Goal: Entertainment & Leisure: Consume media (video, audio)

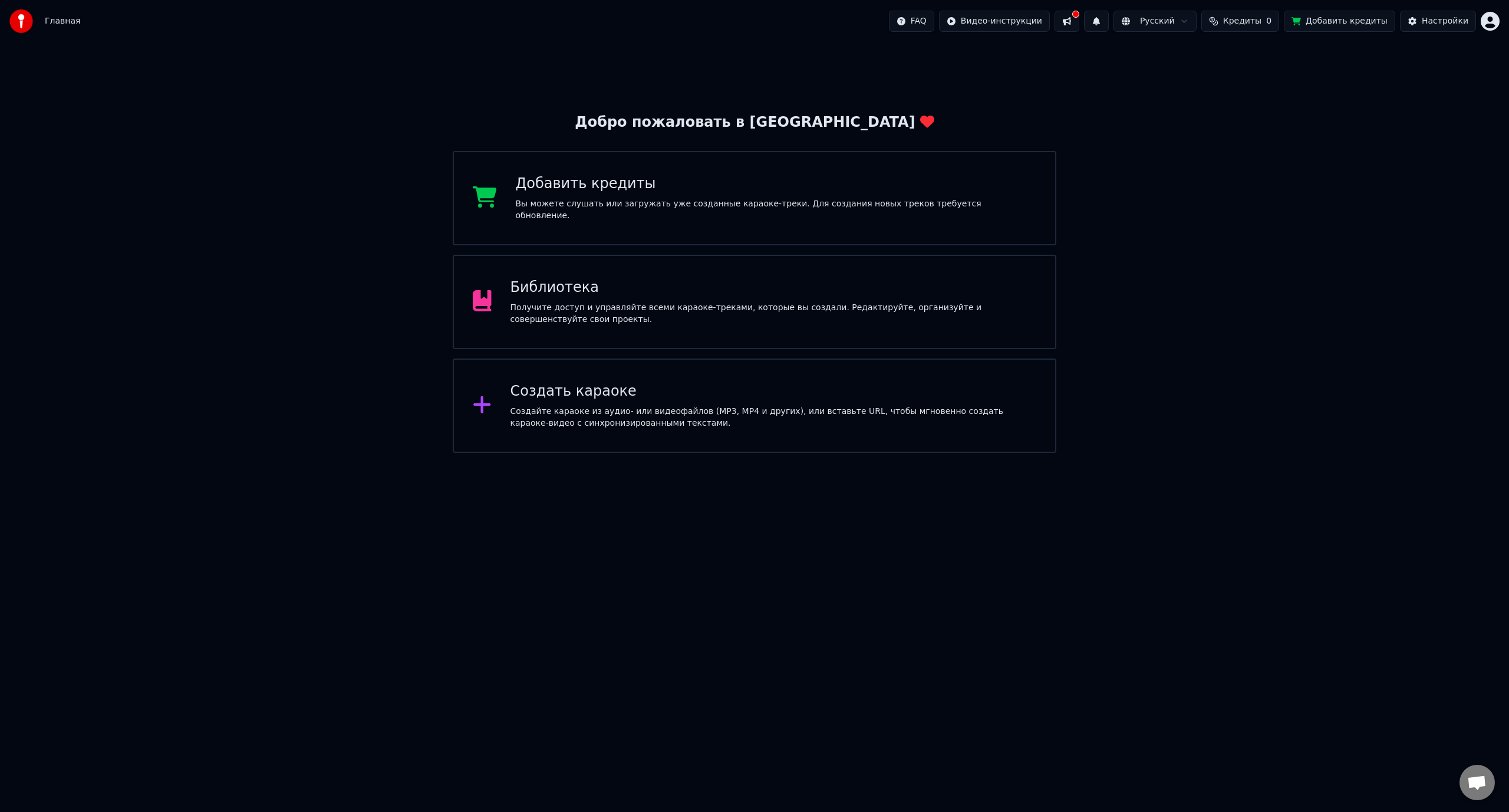
click at [756, 286] on div "Библиотека" at bounding box center [773, 287] width 526 height 18
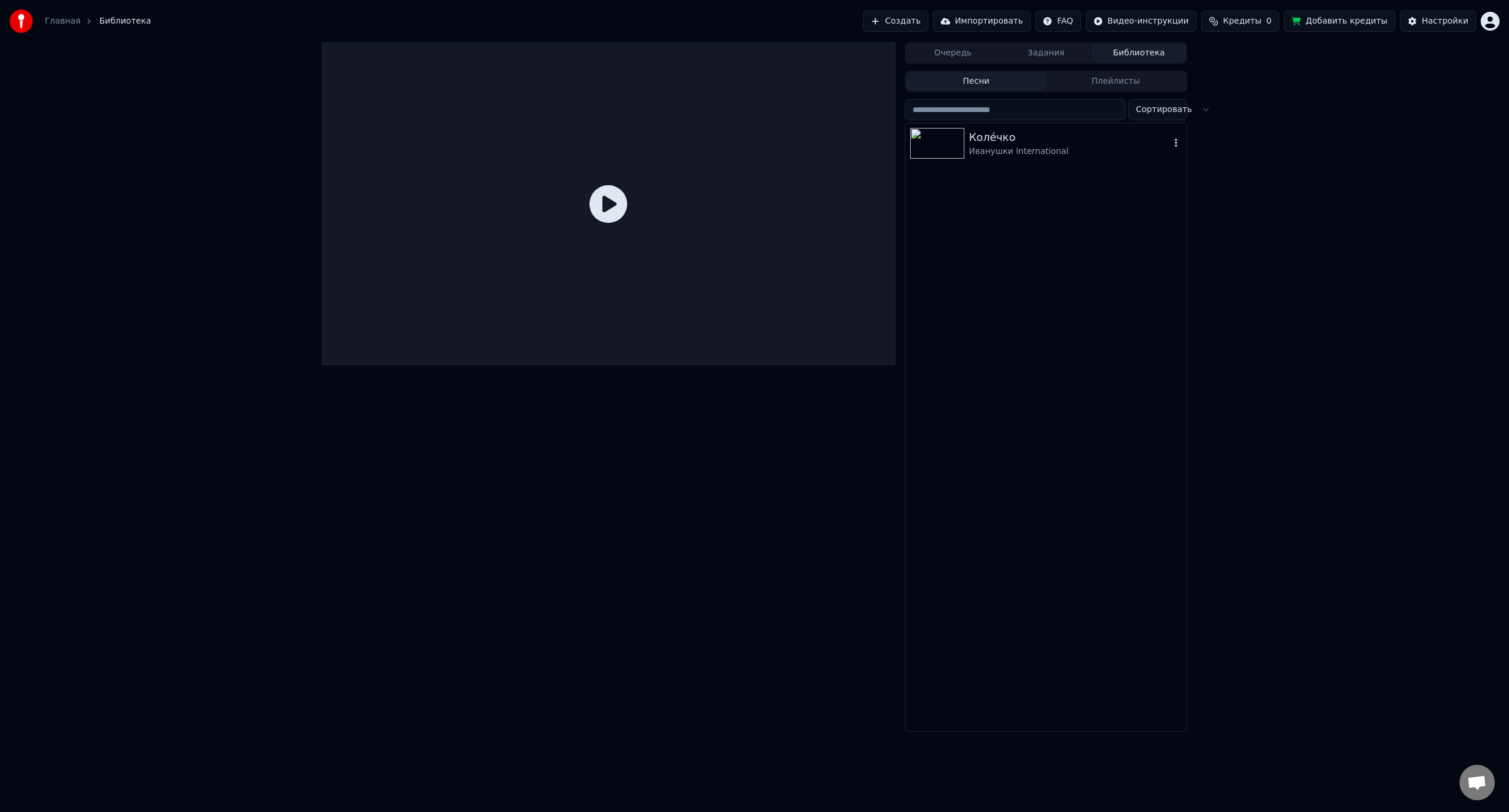
click at [982, 143] on div "Коле́чко" at bounding box center [1069, 137] width 201 height 16
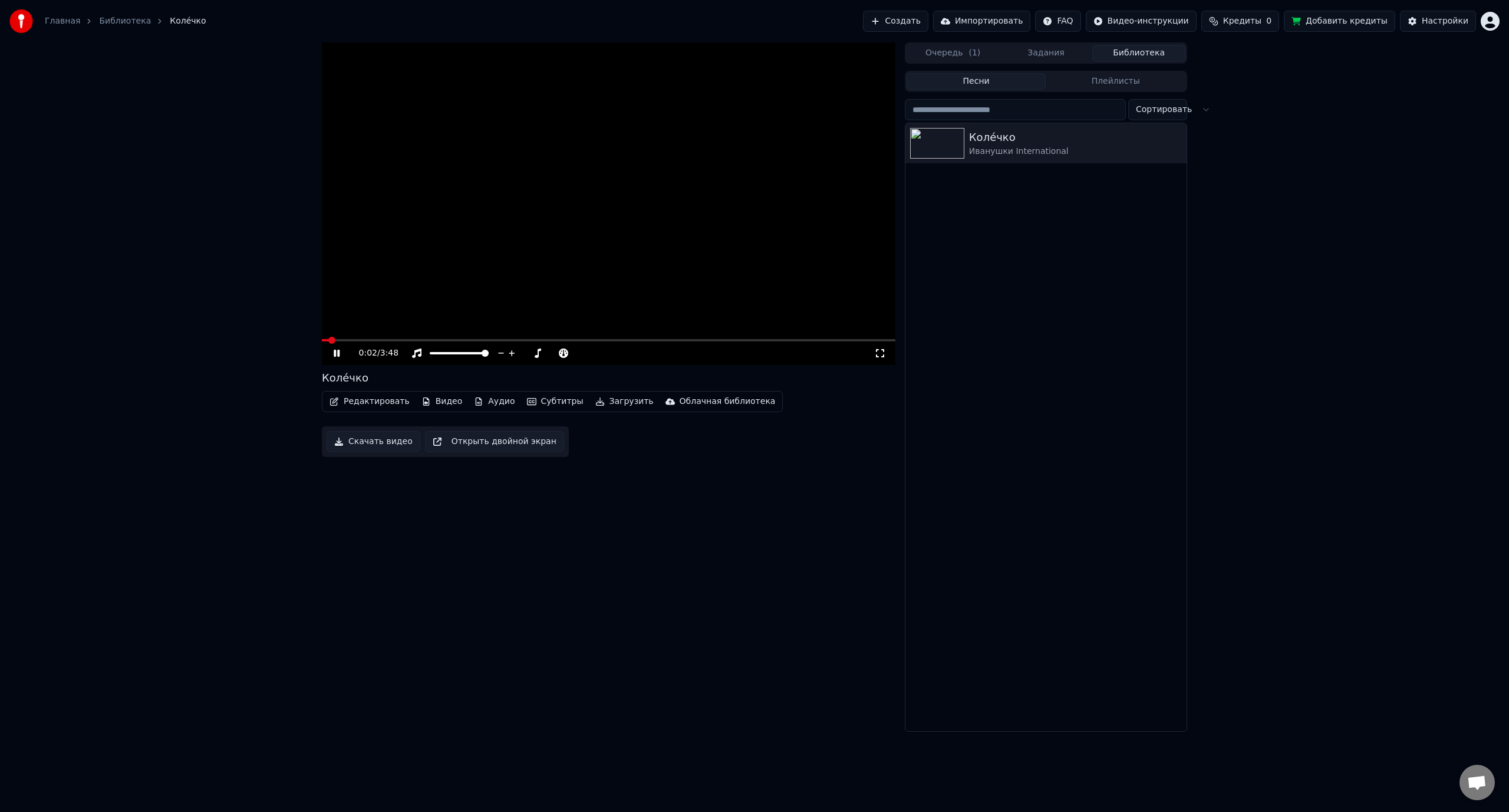
click at [336, 354] on icon at bounding box center [336, 353] width 6 height 7
click at [704, 203] on video at bounding box center [609, 203] width 574 height 323
click at [365, 339] on span at bounding box center [609, 340] width 574 height 2
click at [409, 342] on div "0:17 / 3:48" at bounding box center [609, 353] width 574 height 23
click at [411, 339] on span at bounding box center [609, 340] width 574 height 2
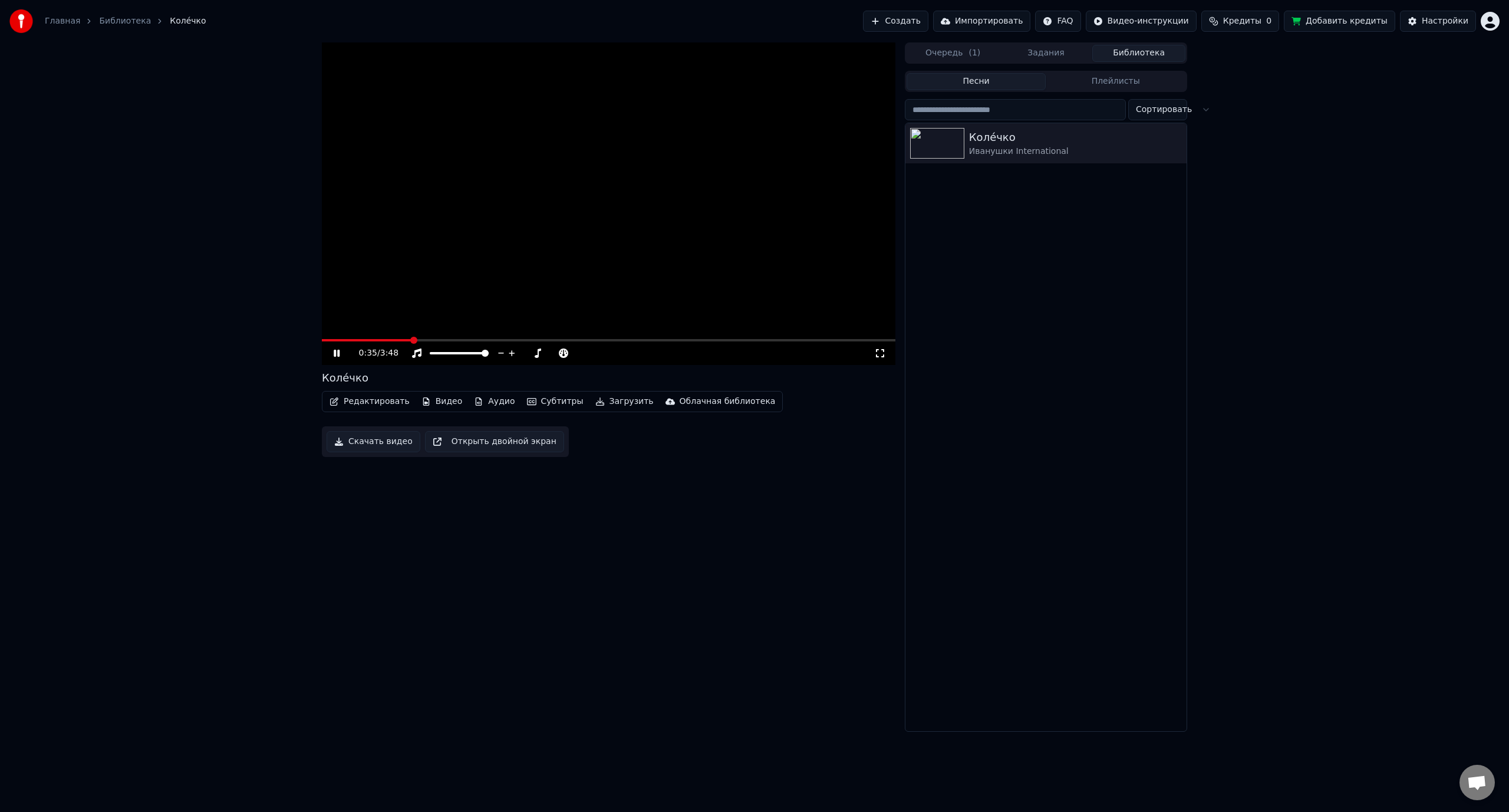
click at [429, 339] on span at bounding box center [609, 340] width 574 height 2
click at [447, 339] on span at bounding box center [609, 340] width 574 height 2
click at [484, 340] on span at bounding box center [609, 340] width 574 height 2
click at [508, 341] on span at bounding box center [609, 340] width 574 height 2
click at [458, 336] on video at bounding box center [609, 203] width 574 height 323
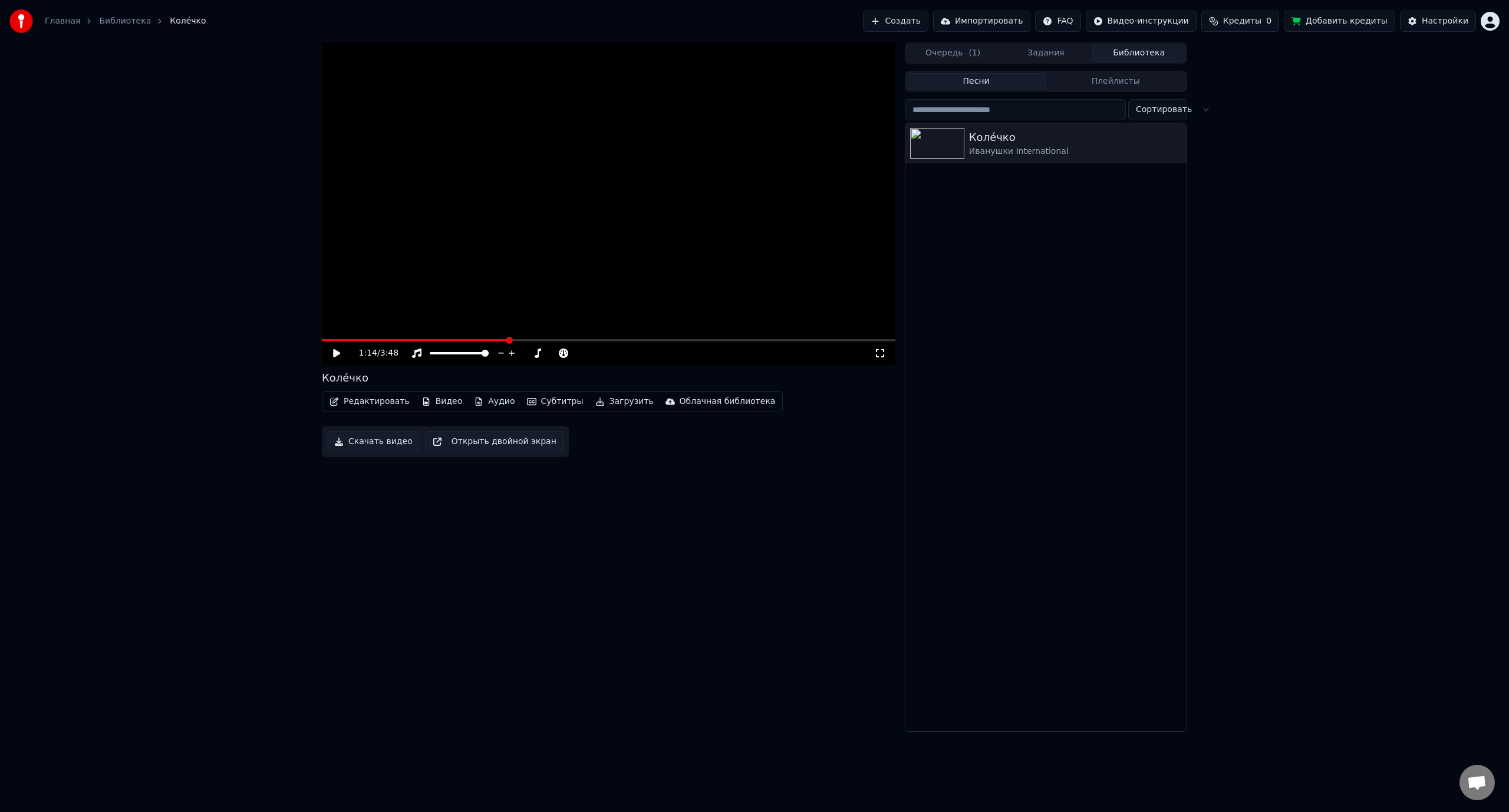
click at [341, 355] on icon at bounding box center [345, 354] width 28 height 10
click at [336, 353] on icon at bounding box center [345, 354] width 28 height 10
click at [339, 352] on icon at bounding box center [345, 354] width 28 height 10
click at [607, 258] on video at bounding box center [609, 203] width 574 height 323
